Goal: Information Seeking & Learning: Learn about a topic

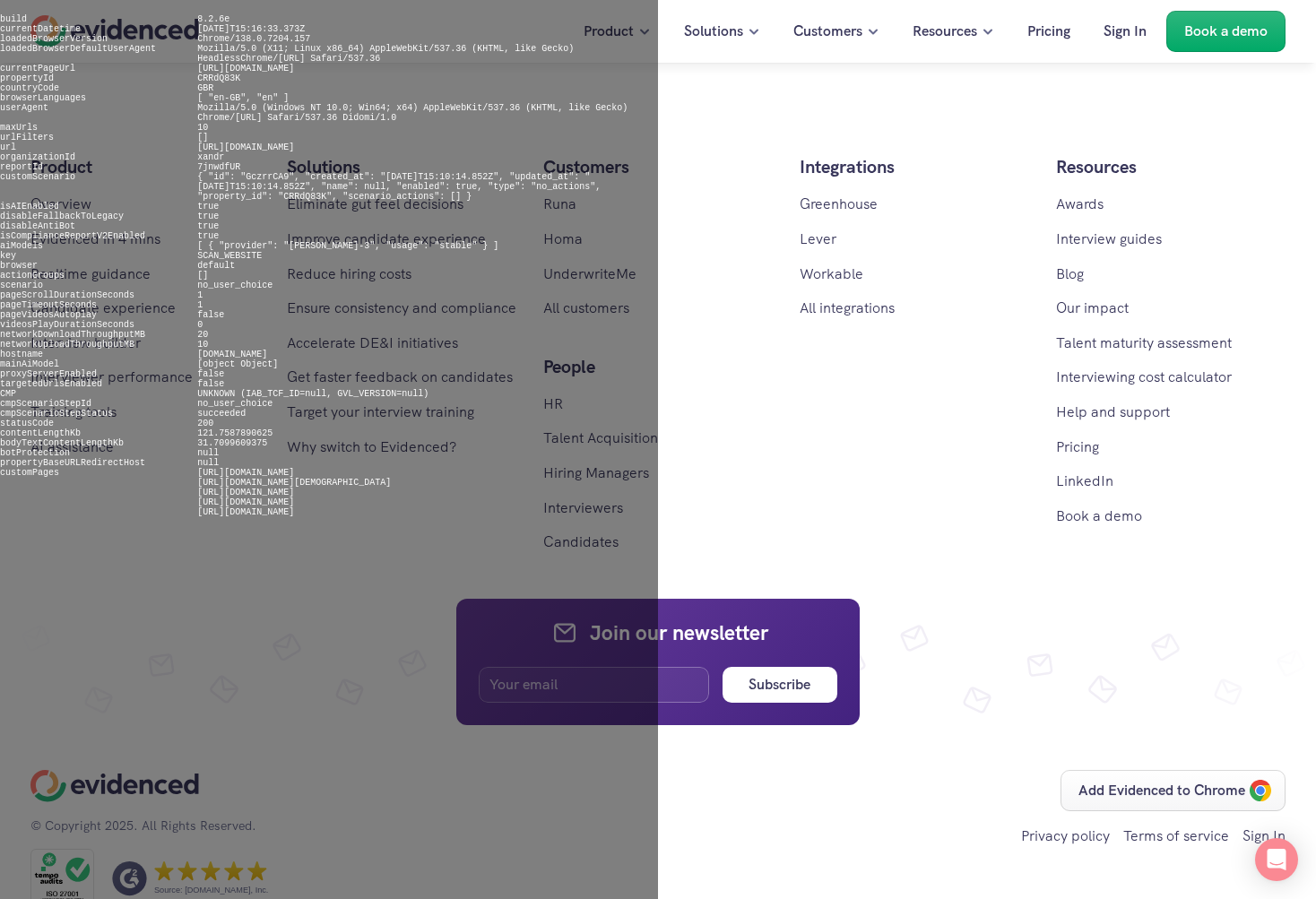
scroll to position [10959, 0]
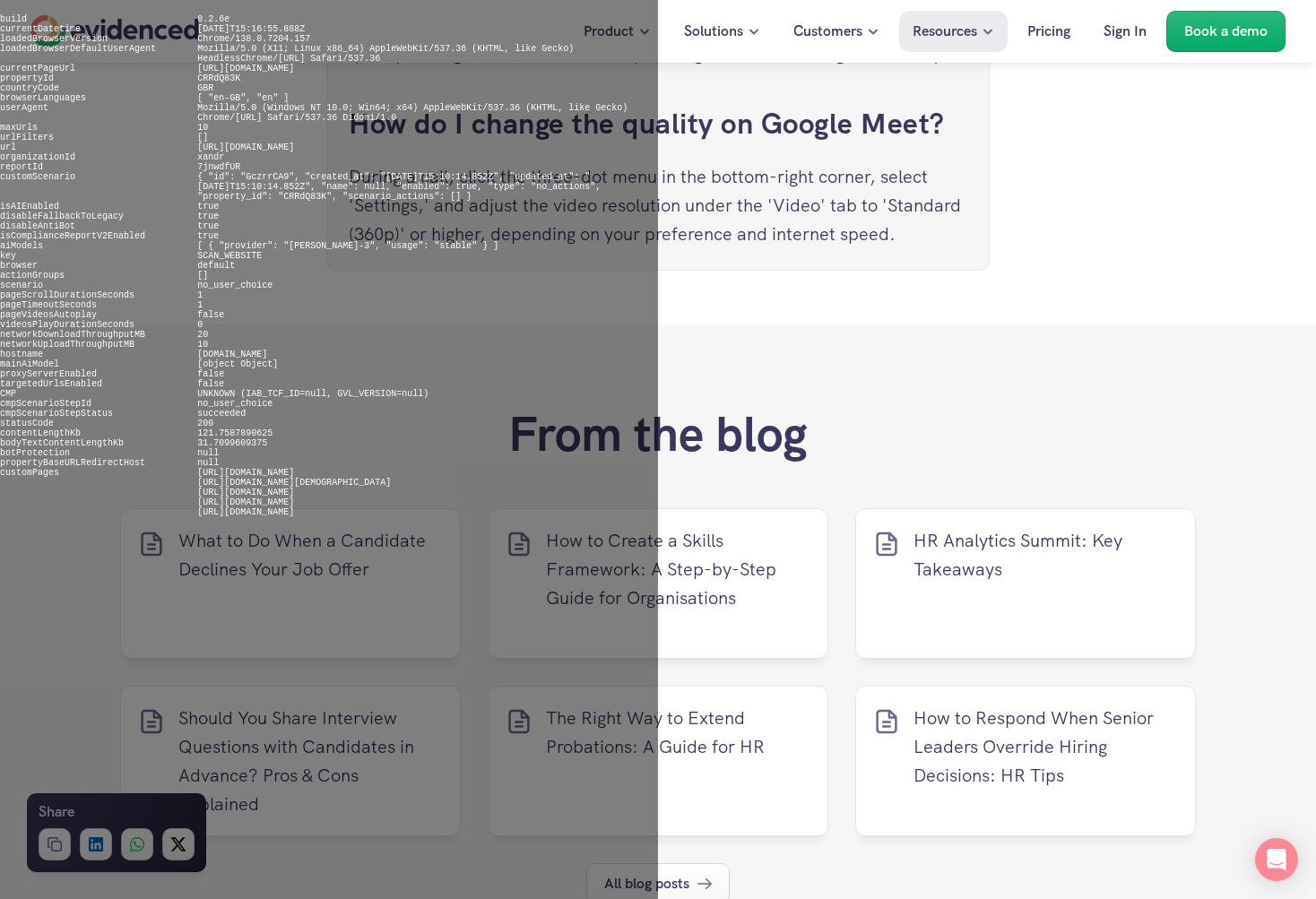
scroll to position [7500, 0]
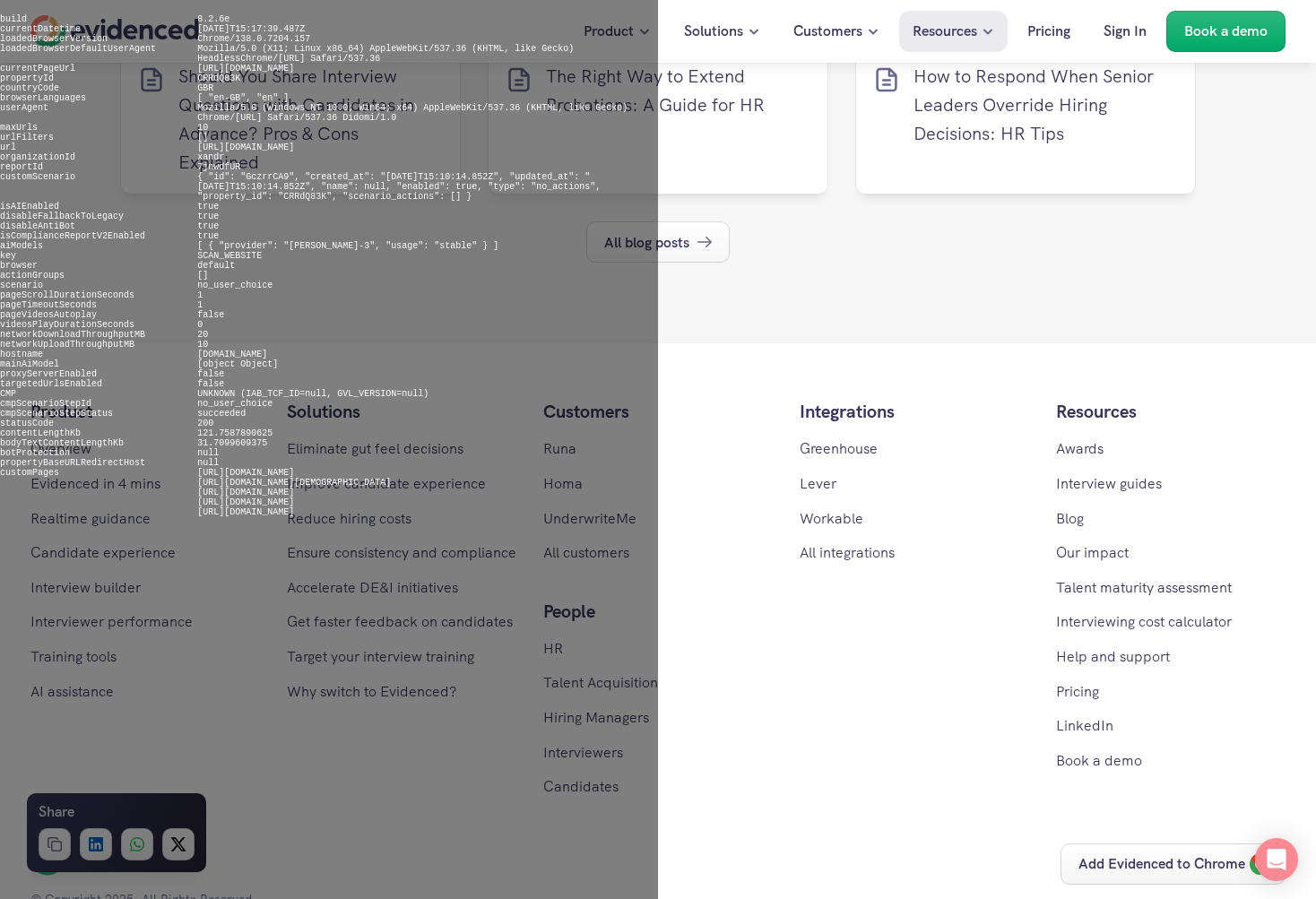
scroll to position [9280, 0]
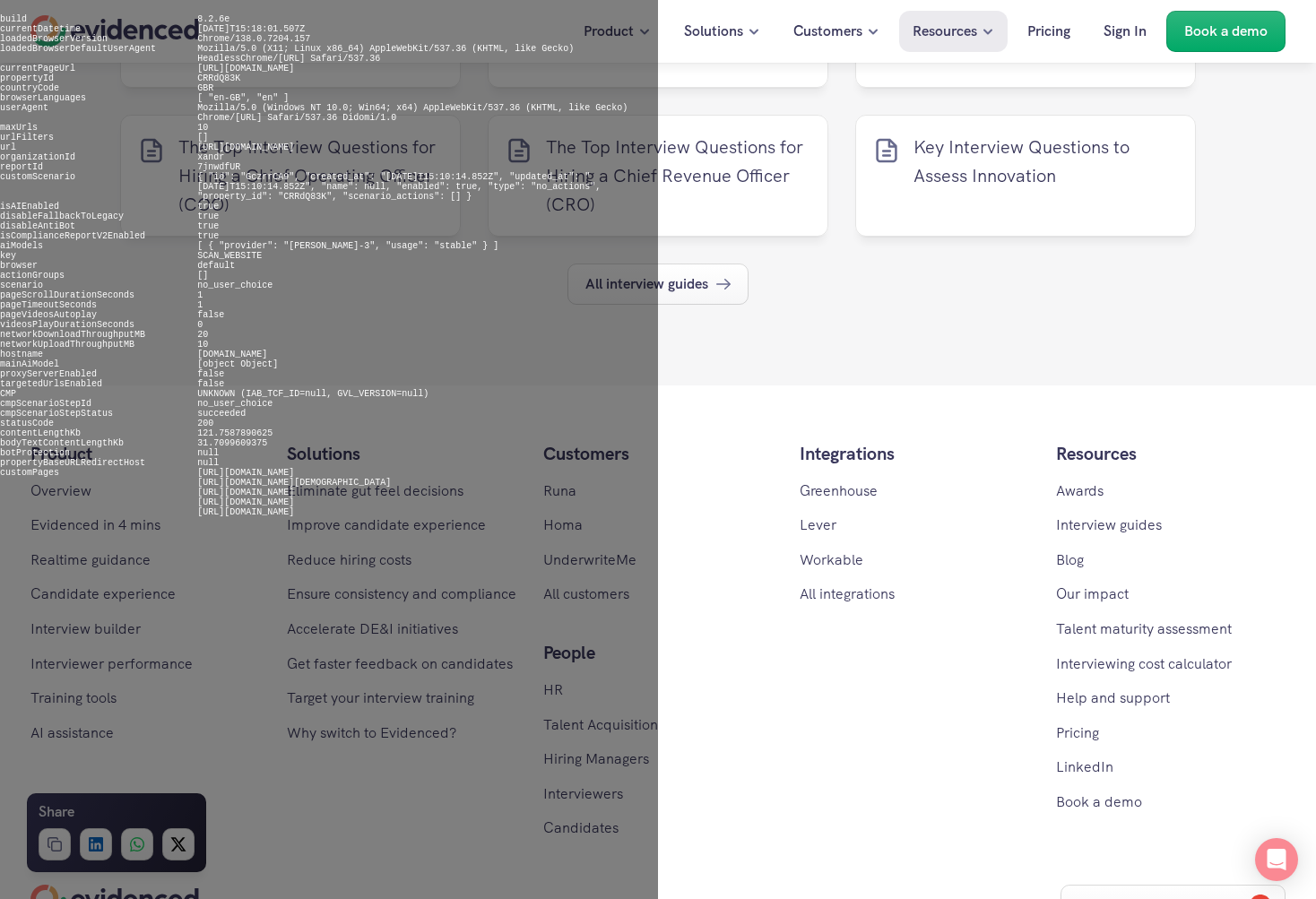
scroll to position [9802, 0]
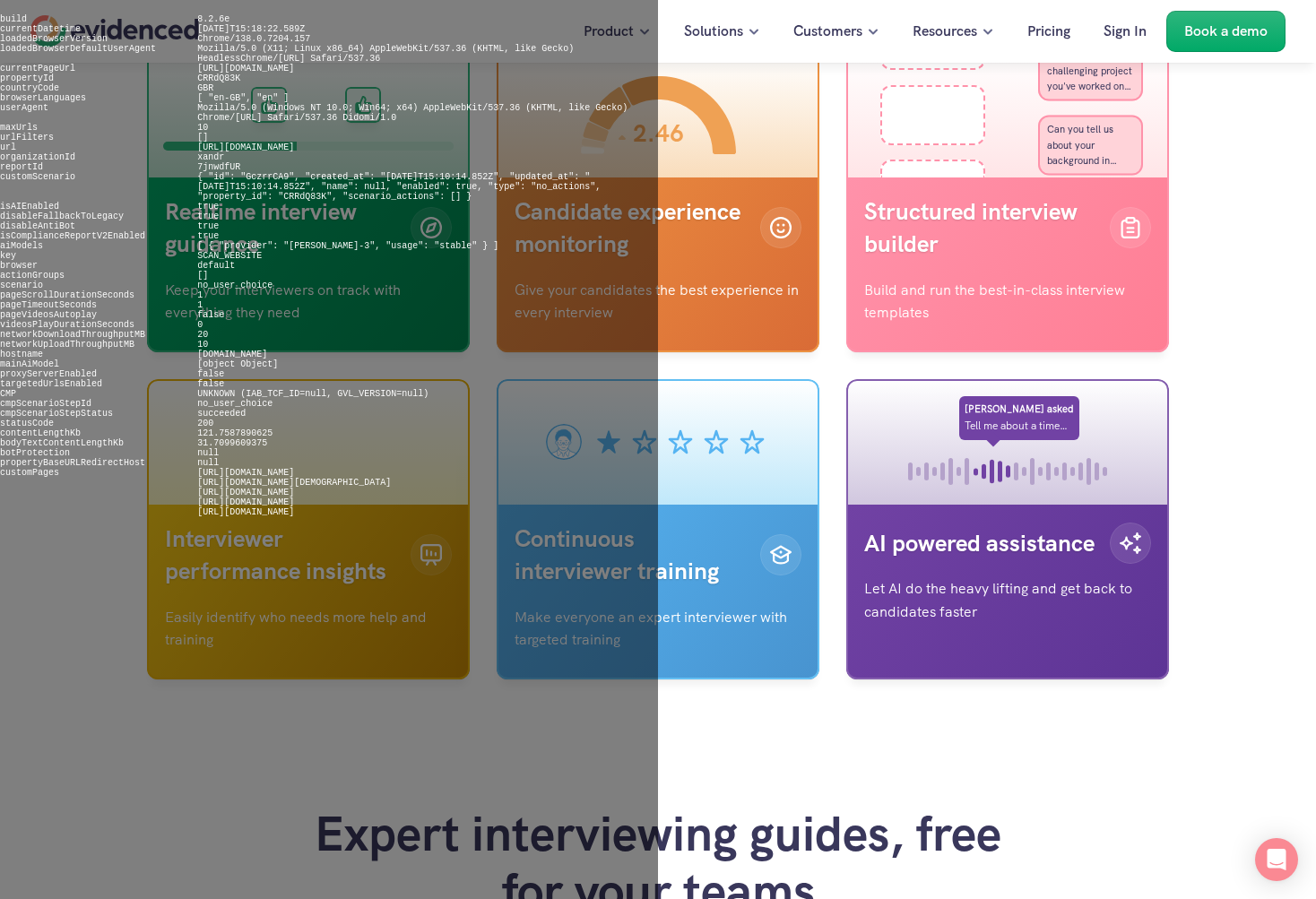
scroll to position [5647, 0]
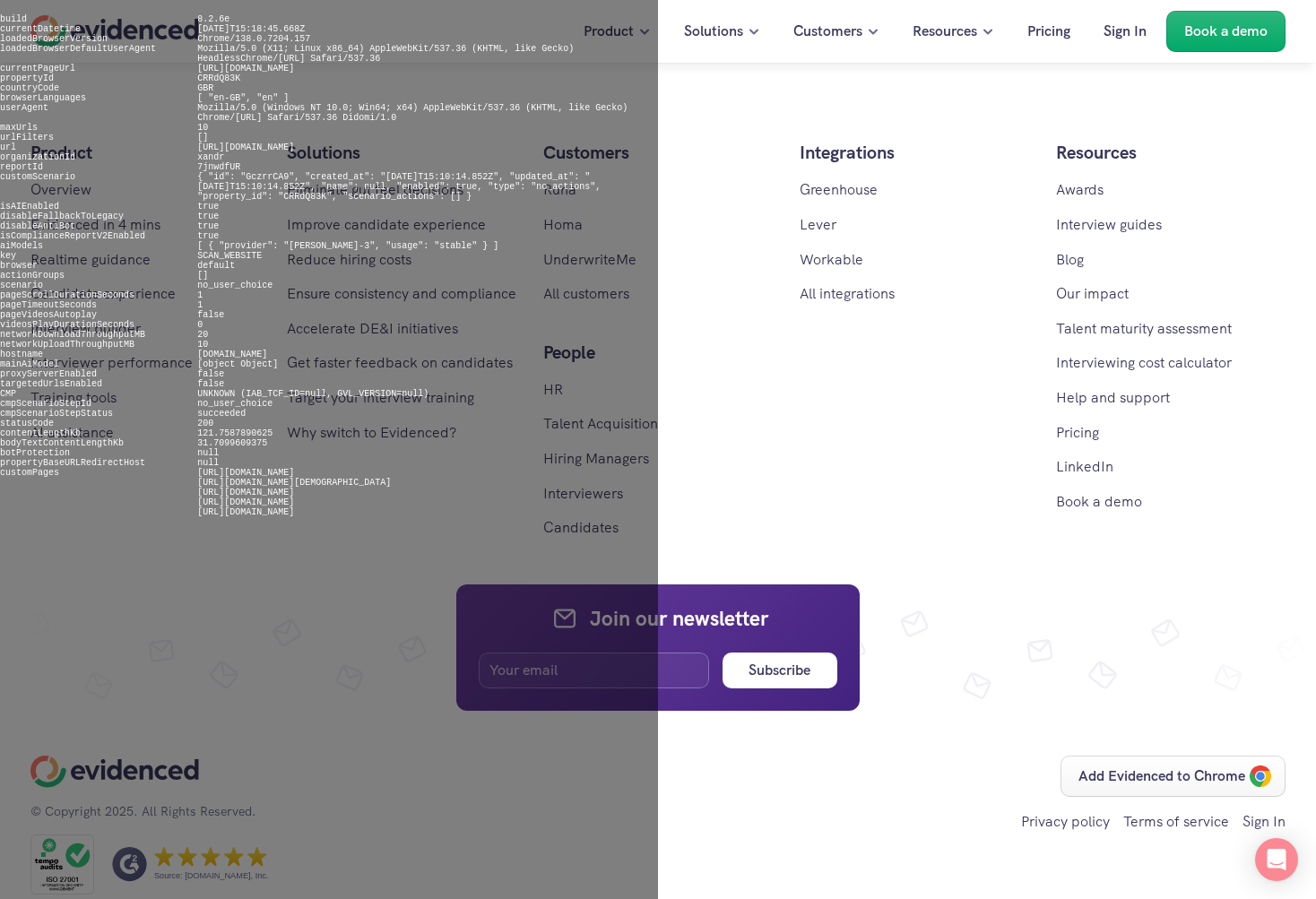
scroll to position [8683, 0]
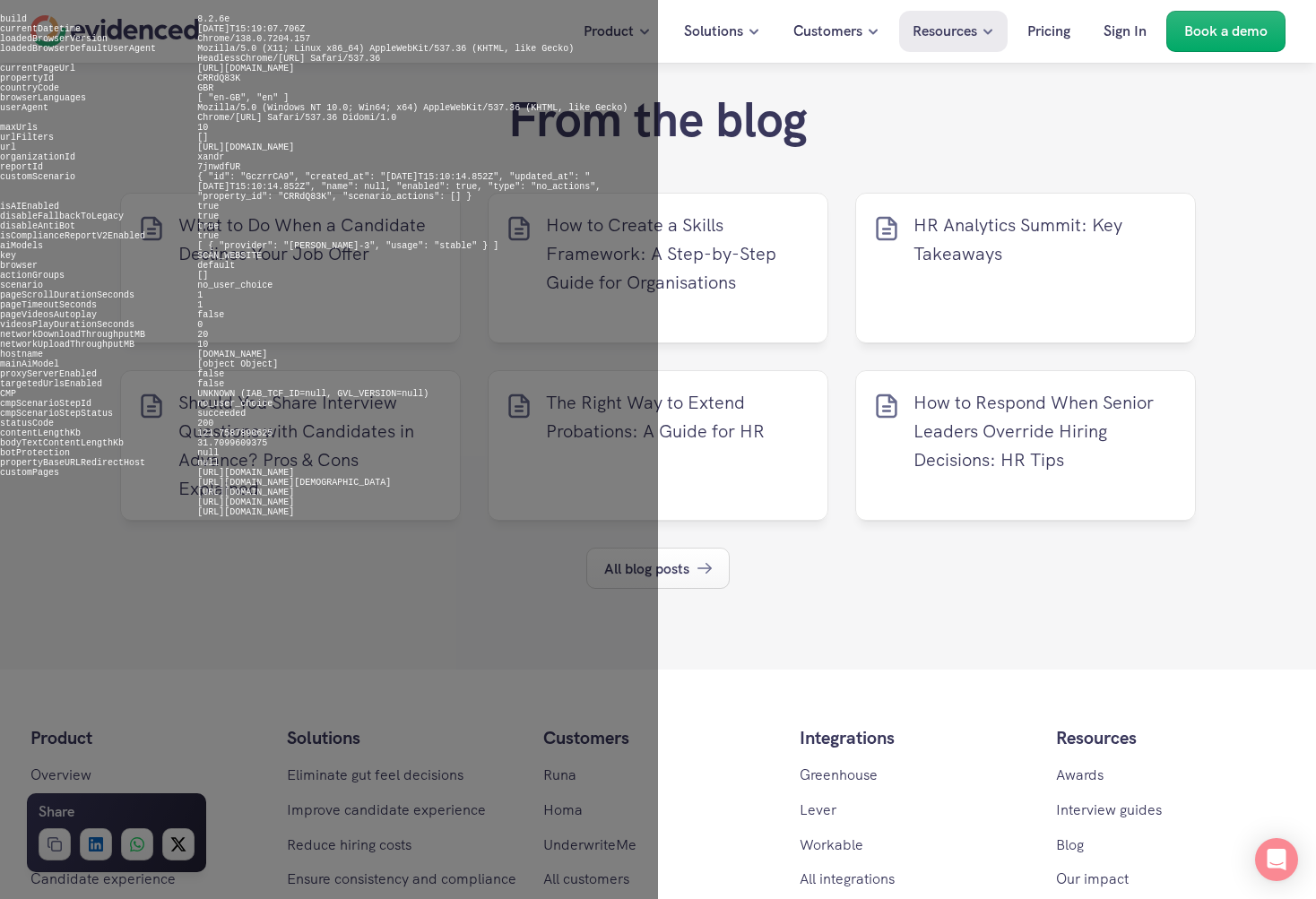
scroll to position [7965, 0]
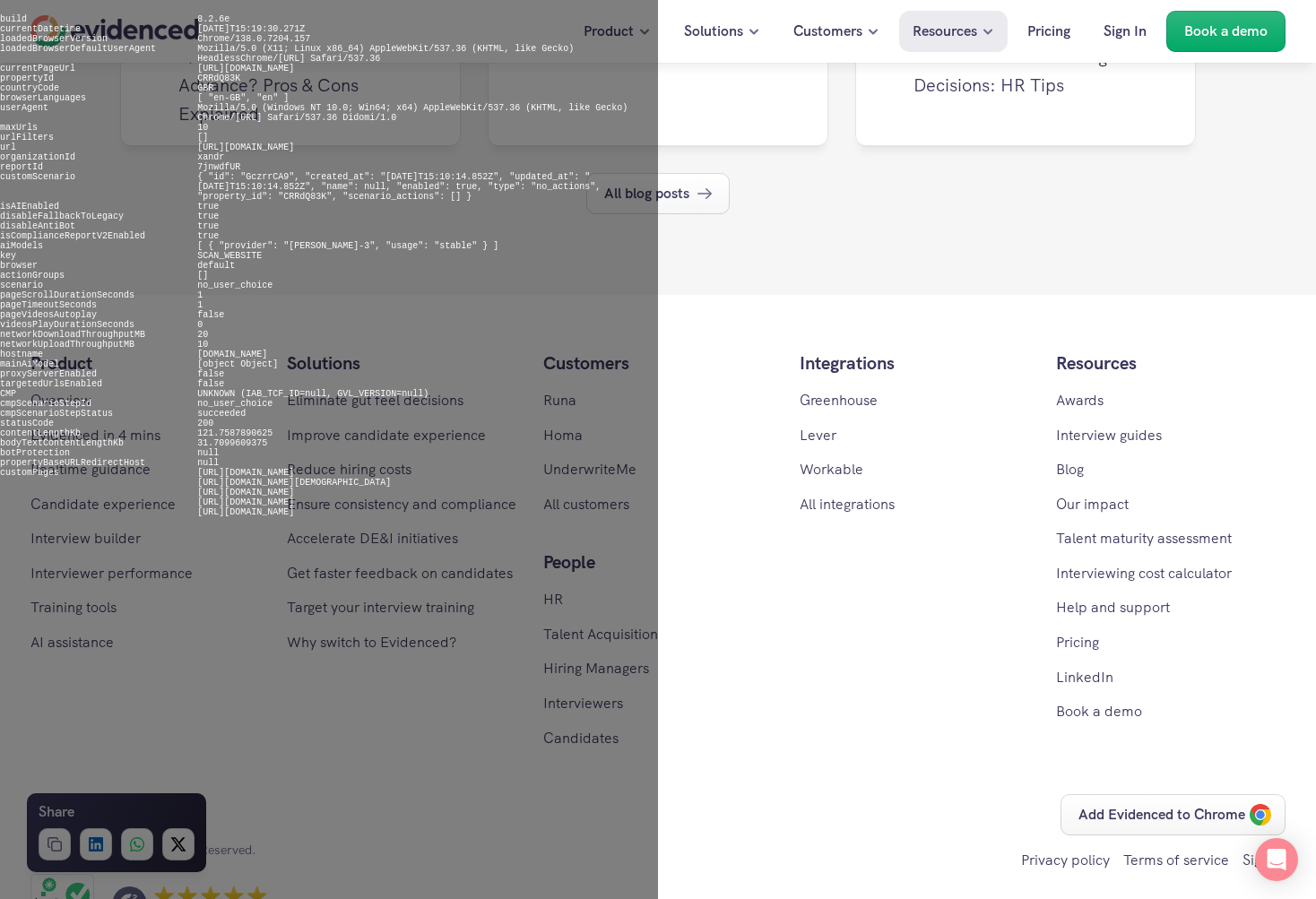
scroll to position [9500, 0]
